Goal: Task Accomplishment & Management: Manage account settings

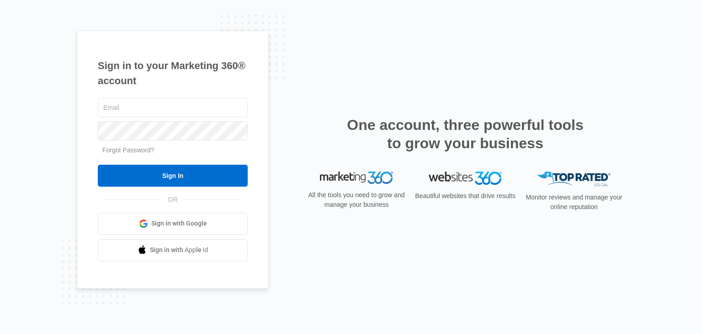
click at [180, 221] on span "Sign in with Google" at bounding box center [179, 223] width 56 height 10
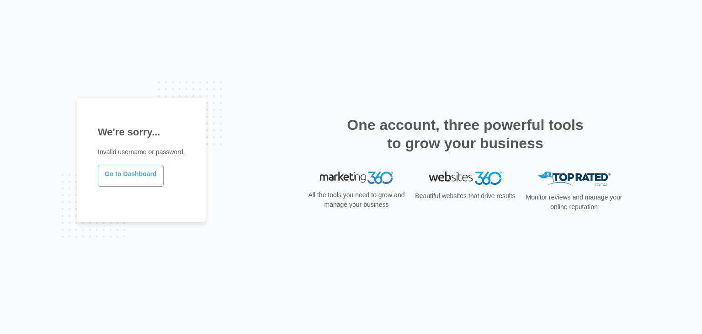
click at [141, 176] on link "Go to Dashboard" at bounding box center [131, 176] width 66 height 22
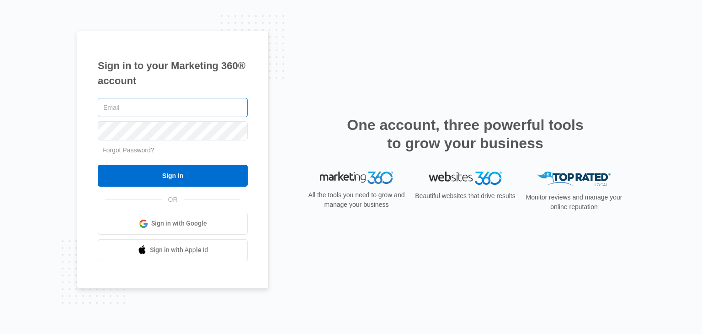
click at [155, 109] on input "text" at bounding box center [173, 107] width 150 height 19
type input "0"
type input "safetynet"
